Goal: Obtain resource: Download file/media

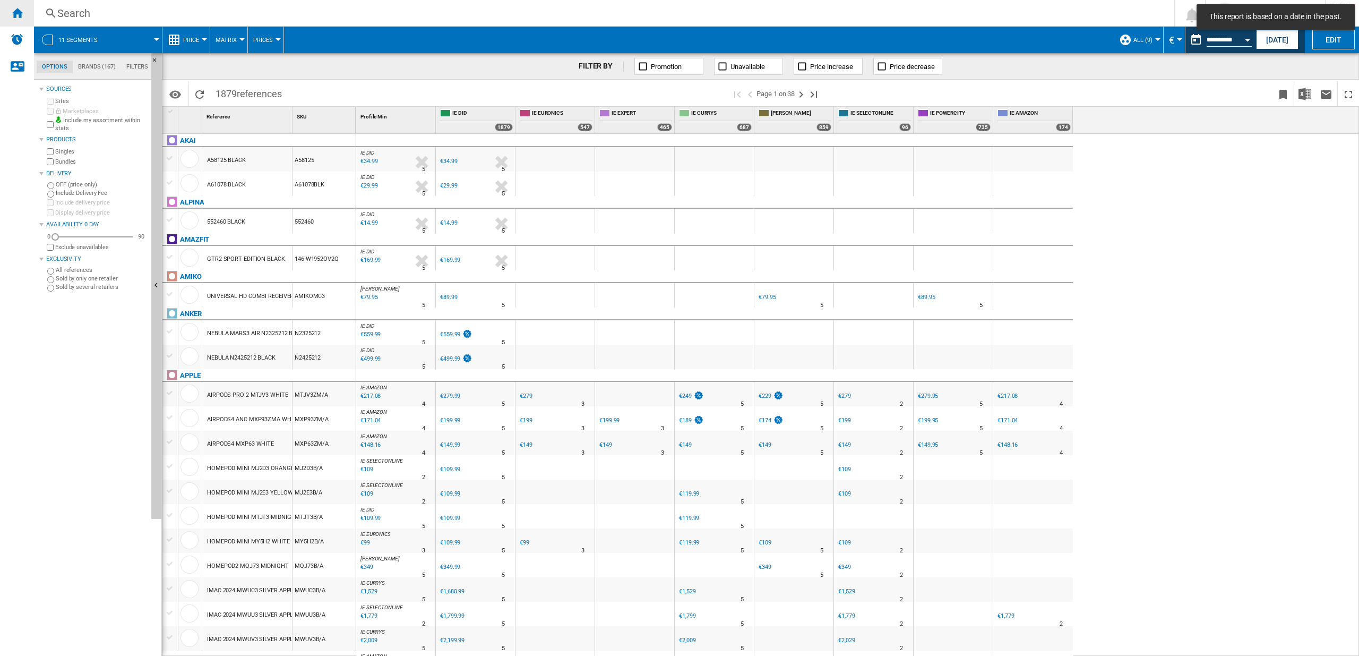
click at [20, 8] on ng-md-icon "Home" at bounding box center [17, 12] width 13 height 13
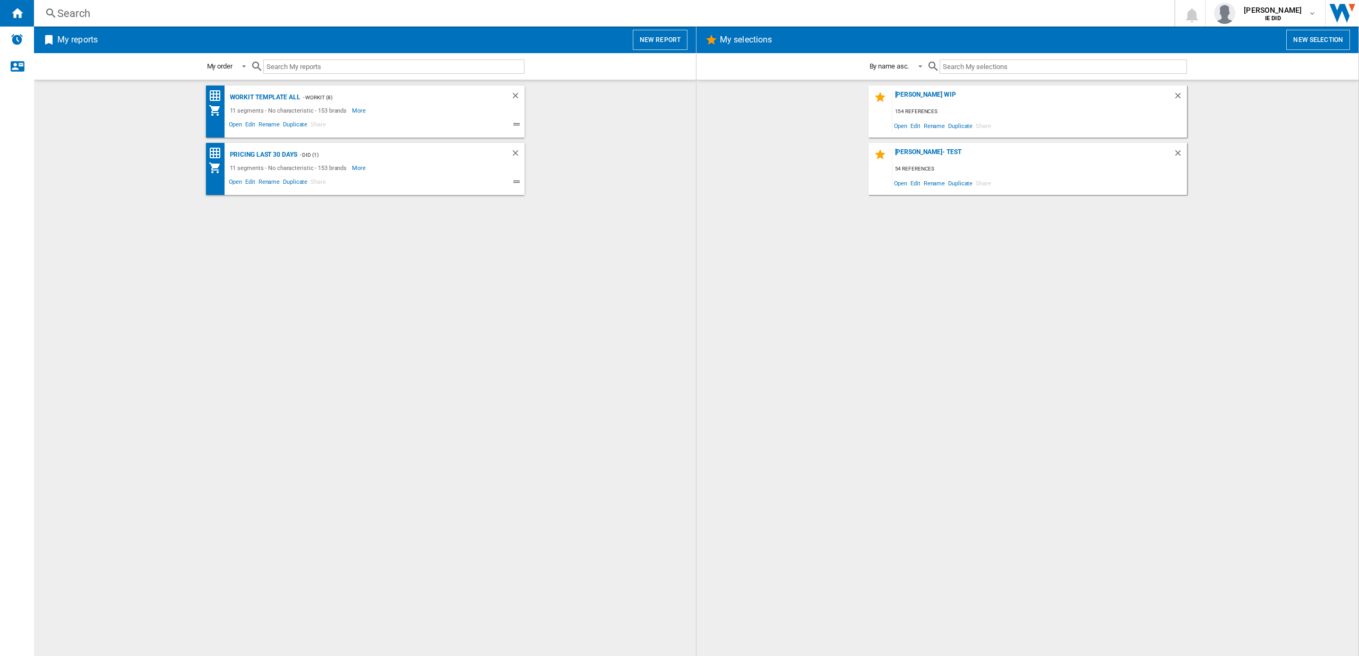
click at [670, 37] on button "New report" at bounding box center [660, 40] width 55 height 20
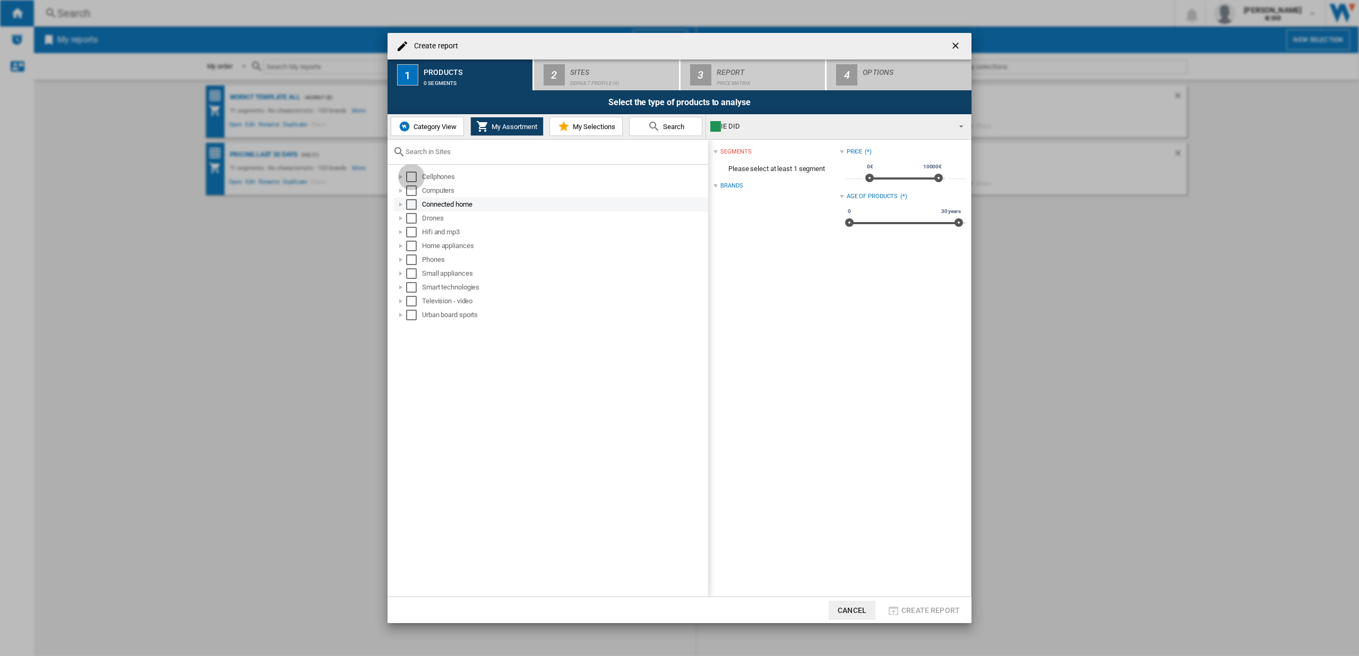
drag, startPoint x: 414, startPoint y: 177, endPoint x: 405, endPoint y: 208, distance: 32.6
click at [414, 177] on div "Select" at bounding box center [411, 176] width 11 height 11
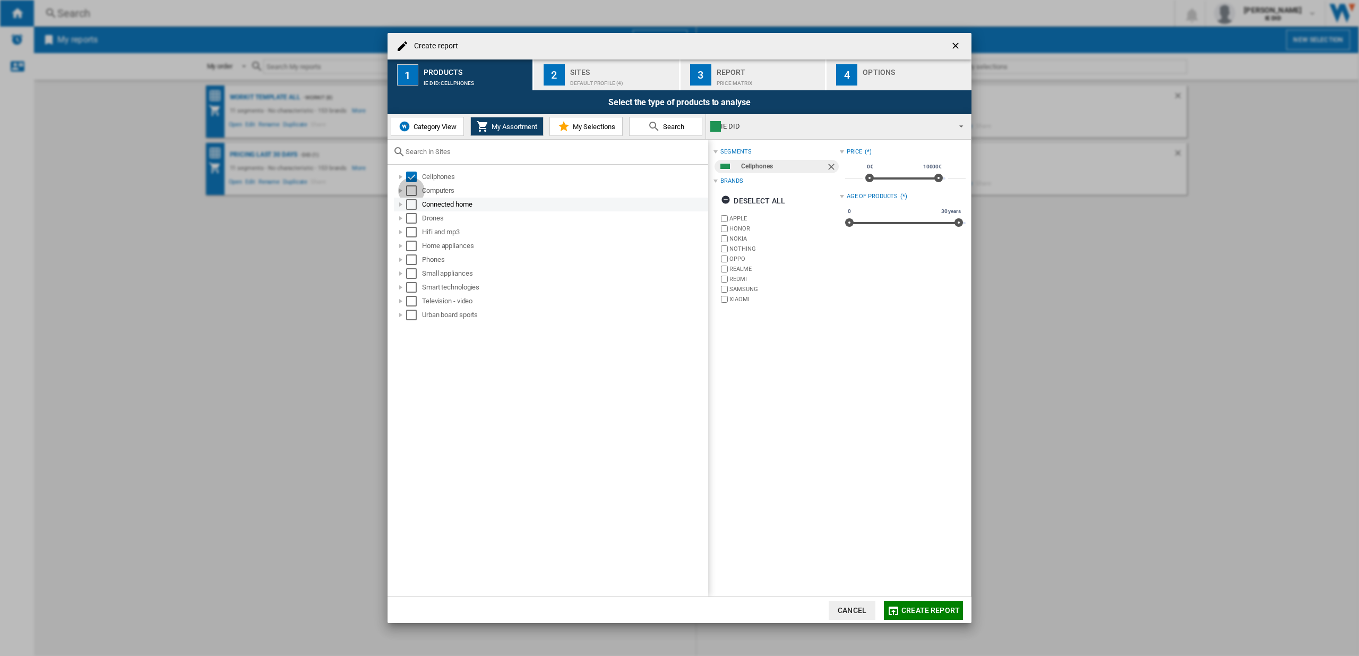
drag, startPoint x: 410, startPoint y: 194, endPoint x: 410, endPoint y: 207, distance: 13.3
click at [410, 194] on div "Select" at bounding box center [411, 190] width 11 height 11
drag, startPoint x: 410, startPoint y: 202, endPoint x: 411, endPoint y: 212, distance: 10.1
click at [410, 205] on div "Select" at bounding box center [411, 204] width 11 height 11
click at [406, 219] on div "Drones" at bounding box center [551, 218] width 314 height 14
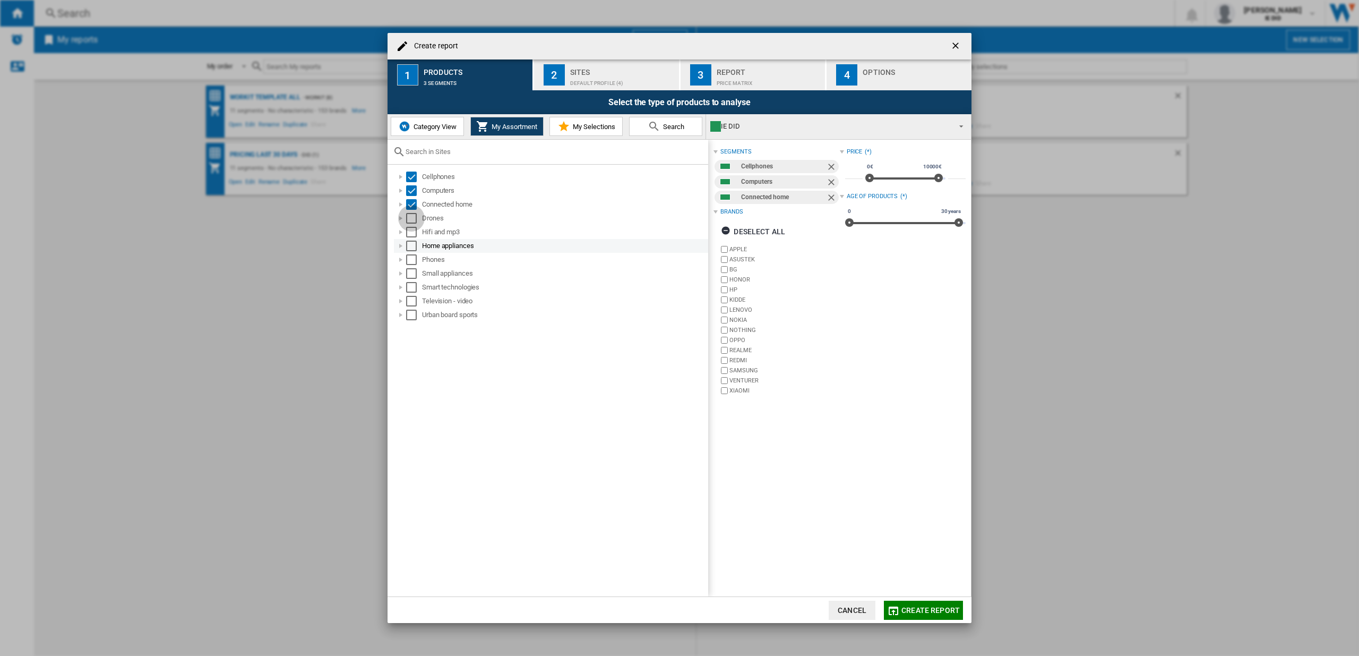
drag, startPoint x: 412, startPoint y: 218, endPoint x: 414, endPoint y: 244, distance: 26.6
click at [412, 218] on div "Select" at bounding box center [411, 218] width 11 height 11
drag, startPoint x: 414, startPoint y: 235, endPoint x: 412, endPoint y: 249, distance: 14.4
click at [414, 236] on div "Select" at bounding box center [411, 232] width 11 height 11
drag, startPoint x: 412, startPoint y: 240, endPoint x: 412, endPoint y: 255, distance: 14.9
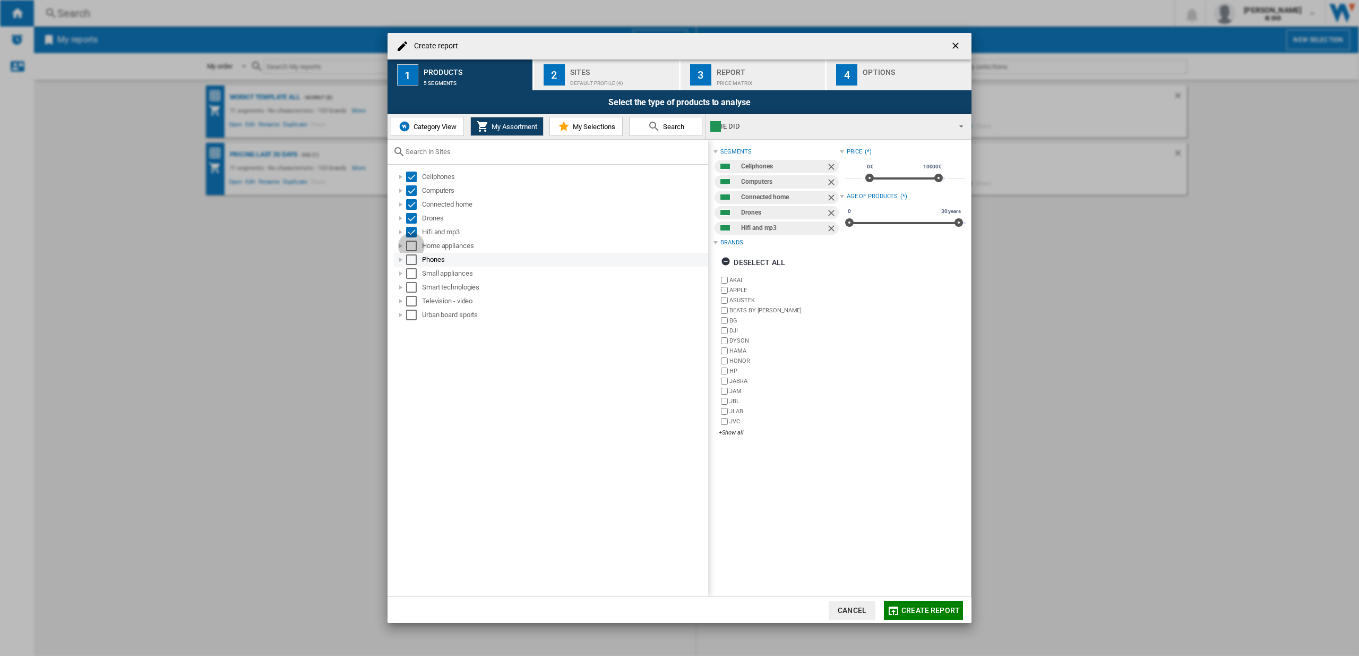
click at [411, 243] on div "Select" at bounding box center [411, 245] width 11 height 11
drag, startPoint x: 410, startPoint y: 256, endPoint x: 417, endPoint y: 286, distance: 29.9
click at [410, 257] on div "Select" at bounding box center [411, 259] width 11 height 11
drag, startPoint x: 412, startPoint y: 271, endPoint x: 414, endPoint y: 286, distance: 15.5
click at [412, 272] on div "Select" at bounding box center [411, 273] width 11 height 11
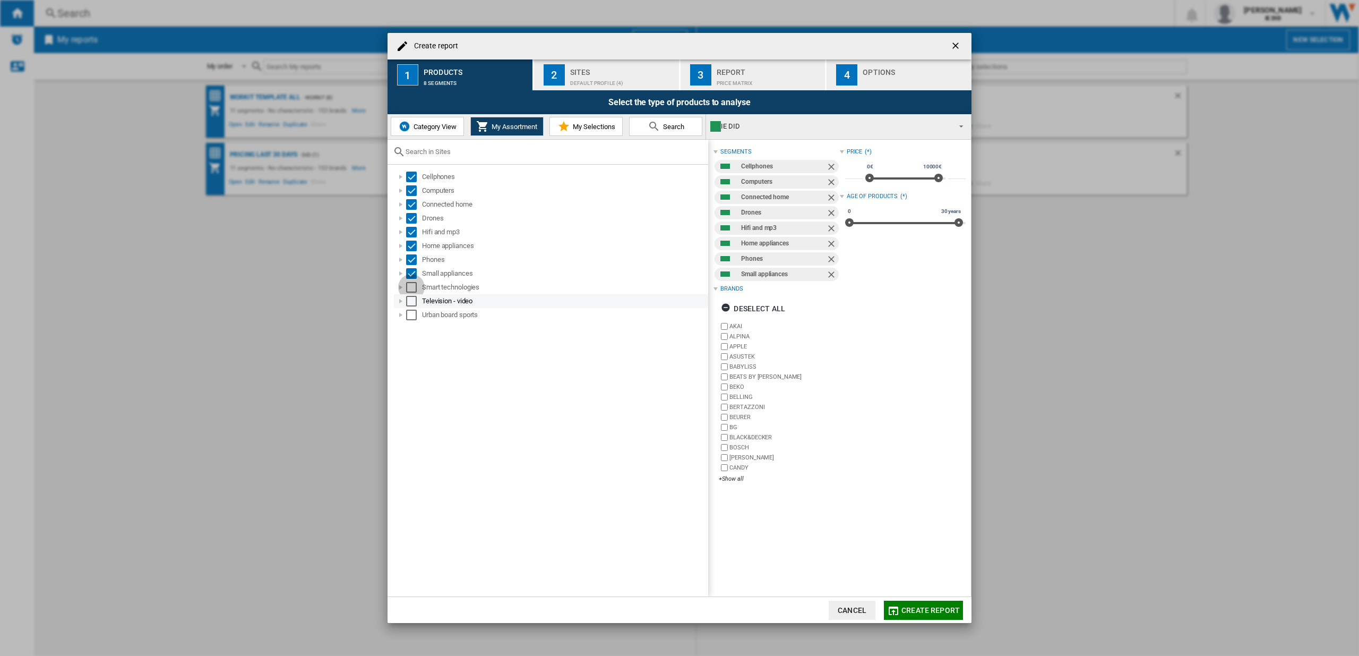
drag, startPoint x: 414, startPoint y: 287, endPoint x: 408, endPoint y: 302, distance: 16.3
click at [413, 288] on div "Select" at bounding box center [411, 287] width 11 height 11
drag, startPoint x: 408, startPoint y: 299, endPoint x: 411, endPoint y: 306, distance: 6.9
click at [408, 300] on div "Select" at bounding box center [411, 301] width 11 height 11
drag, startPoint x: 412, startPoint y: 313, endPoint x: 421, endPoint y: 308, distance: 10.5
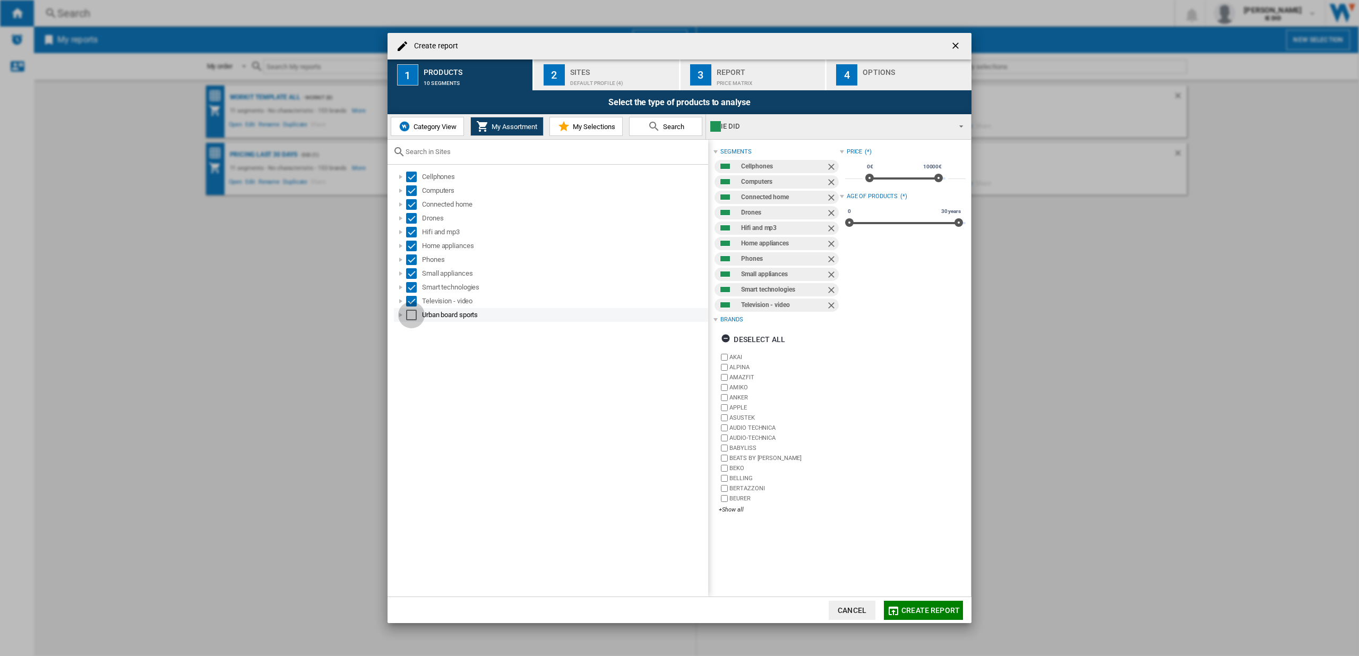
click at [412, 313] on div "Select" at bounding box center [411, 314] width 11 height 11
click at [575, 80] on div "Default profile (4)" at bounding box center [622, 80] width 105 height 11
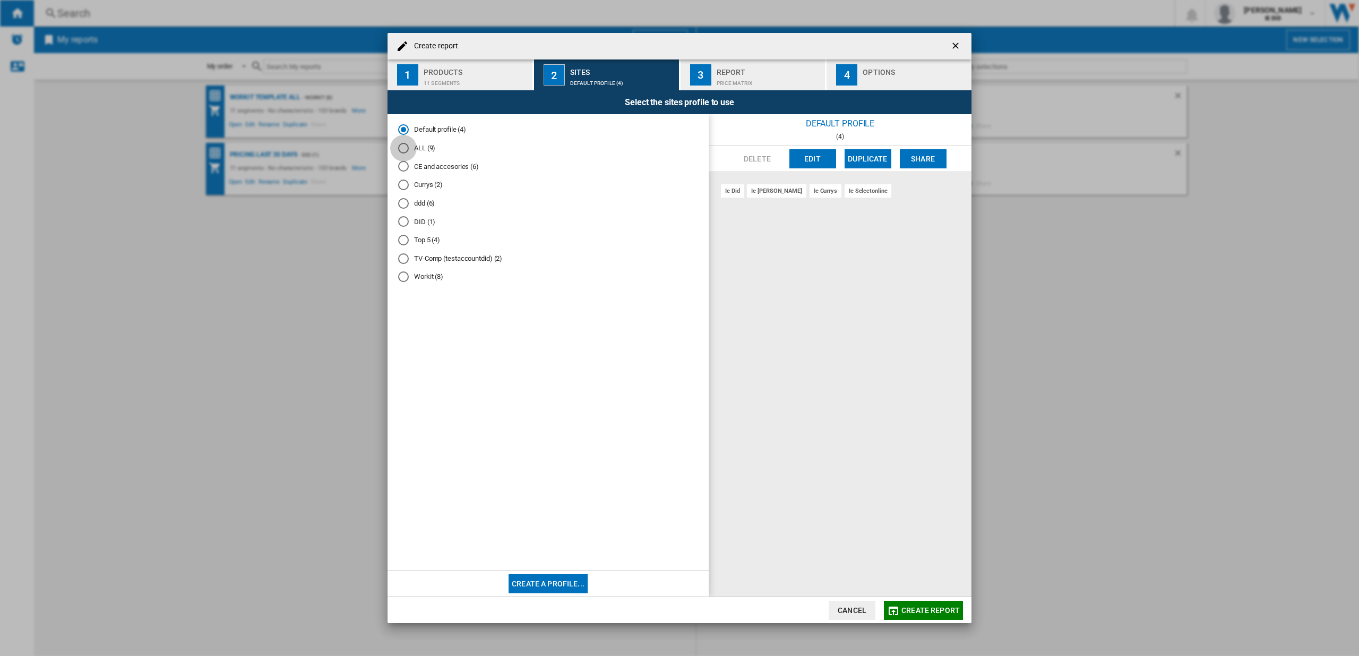
click at [401, 150] on div "ALL (9)" at bounding box center [403, 148] width 11 height 11
click at [922, 609] on span "Create report" at bounding box center [930, 610] width 58 height 8
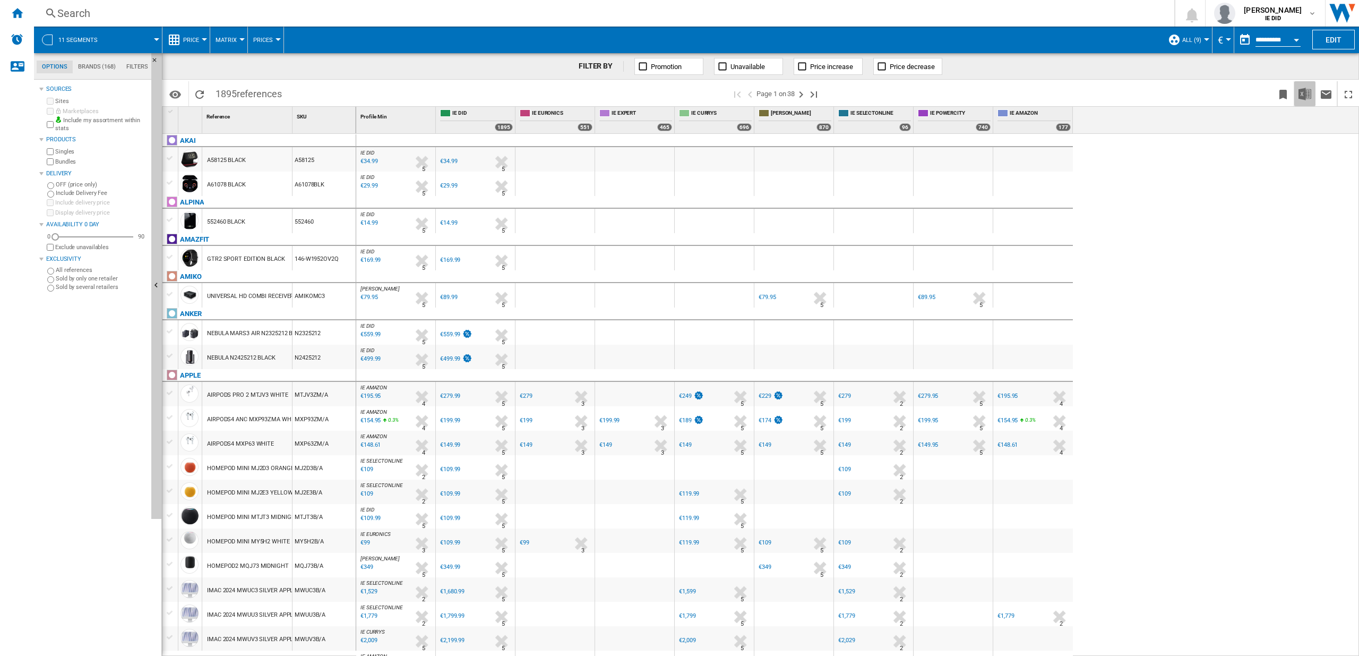
click at [1305, 94] on img "Download in Excel" at bounding box center [1304, 94] width 13 height 13
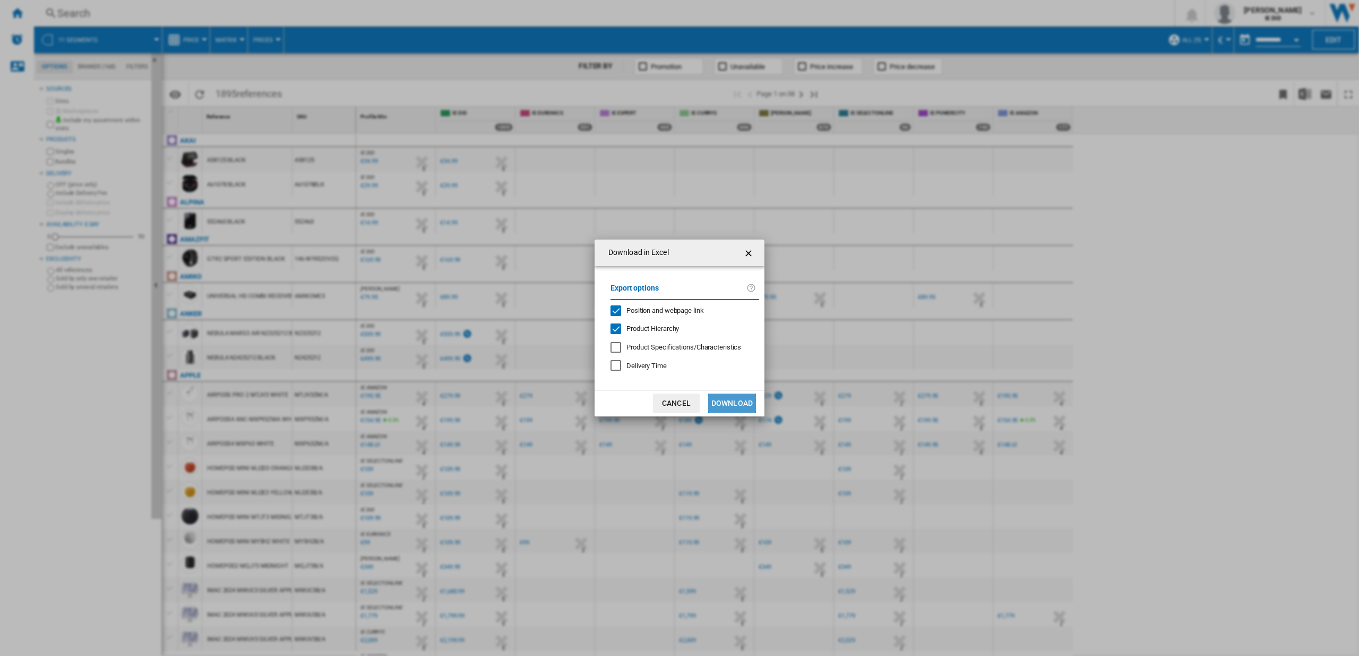
click at [741, 404] on button "Download" at bounding box center [732, 402] width 48 height 19
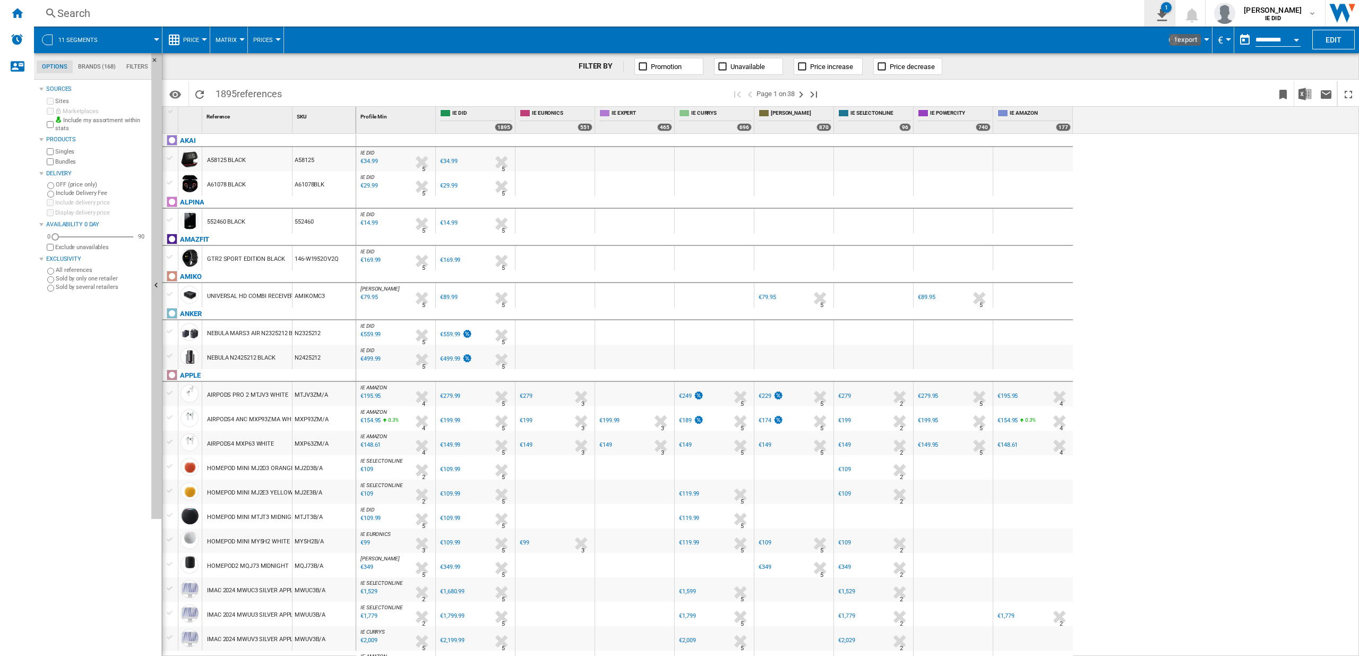
click at [1172, 4] on div "1" at bounding box center [1166, 7] width 11 height 11
